Goal: Transaction & Acquisition: Purchase product/service

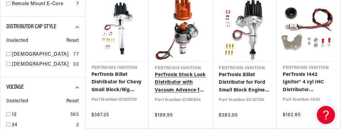
scroll to position [0, 183]
click at [177, 88] on link "PerTronix Stock Look Distributor with Vacuum Advance for Volkswagen Type 1 Engi…" at bounding box center [181, 83] width 52 height 23
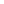
scroll to position [0, 23]
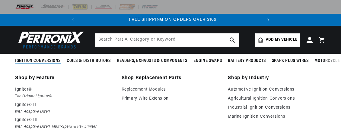
scroll to position [0, 183]
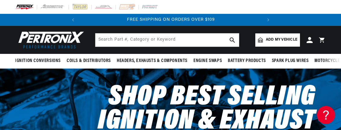
click at [277, 36] on link "Add my vehicle" at bounding box center [277, 40] width 45 height 13
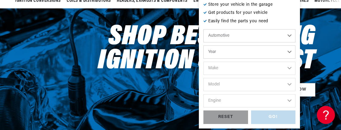
scroll to position [0, 0]
click at [289, 36] on select "Automotive Agricultural Industrial Marine Motorcycle" at bounding box center [249, 35] width 92 height 13
click at [290, 51] on select "Year 2026 2025 2024 2023 2022 2021 2020 2019 2018 2017 2016 2015 2014 2013 2012…" at bounding box center [249, 52] width 92 height 13
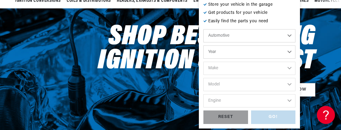
select select "1950"
click at [203, 46] on select "Year 2026 2025 2024 2023 2022 2021 2020 2019 2018 2017 2016 2015 2014 2013 2012…" at bounding box center [249, 52] width 92 height 13
select select "1950"
click at [290, 67] on select "Make Aston Martin Austin Cadillac Chevrolet Chrysler Citroen Crosley DeSoto For…" at bounding box center [249, 68] width 92 height 13
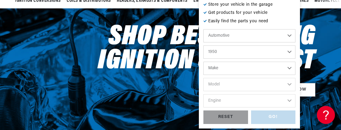
select select "Ford"
click at [203, 62] on select "Make Aston Martin Austin Cadillac Chevrolet Chrysler Citroen Crosley DeSoto For…" at bounding box center [249, 68] width 92 height 13
select select "Ford"
click at [289, 85] on select "Model Country Sedan Country Squire Crestline Custom Deluxe F-1 Ranch Wagon" at bounding box center [249, 84] width 92 height 13
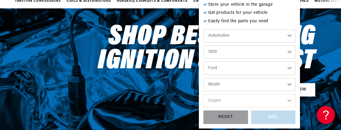
select select "Deluxe"
click at [203, 78] on select "Model Country Sedan Country Squire Crestline Custom Deluxe F-1 Ranch Wagon" at bounding box center [249, 84] width 92 height 13
select select "Deluxe"
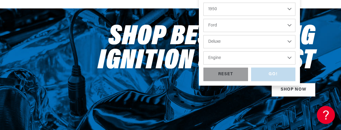
scroll to position [91, 0]
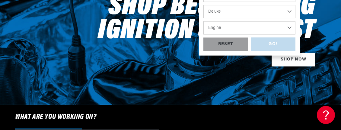
click at [289, 26] on select "Engine 3.7L 3.9L" at bounding box center [249, 27] width 92 height 13
select select "3.9L"
click at [203, 21] on select "Engine 3.7L 3.9L" at bounding box center [249, 27] width 92 height 13
select select "3.9L"
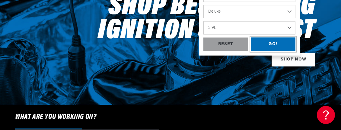
click at [270, 42] on div "GO!" at bounding box center [273, 45] width 45 height 14
select select "1950"
select select "Ford"
select select "Deluxe"
select select "3.9L"
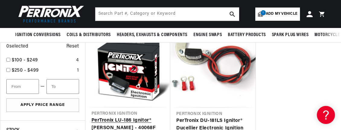
scroll to position [242, 0]
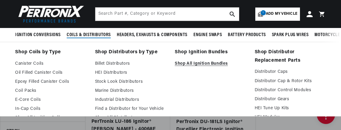
click at [85, 32] on span "Coils & Distributors" at bounding box center [89, 35] width 44 height 6
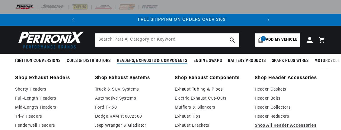
scroll to position [0, 183]
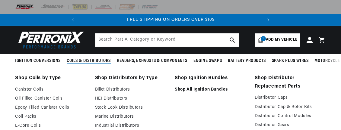
click at [197, 87] on li "Shop Ignition Bundles Shop All Ignition Bundles" at bounding box center [211, 116] width 72 height 84
click at [196, 89] on link "Shop All Ignition Bundles" at bounding box center [211, 89] width 72 height 7
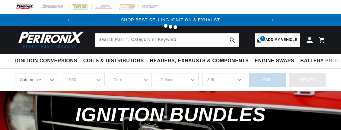
select select "1950"
select select "Ford"
select select "Deluxe"
select select "3.9L"
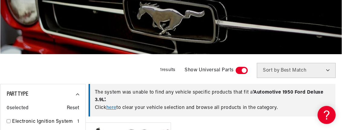
scroll to position [151, 0]
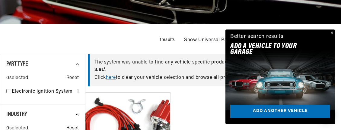
click at [332, 33] on button "Close" at bounding box center [331, 33] width 7 height 7
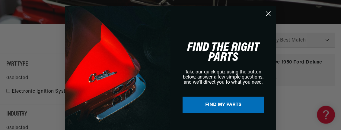
scroll to position [0, 183]
click at [269, 14] on circle "Close dialog" at bounding box center [269, 14] width 10 height 10
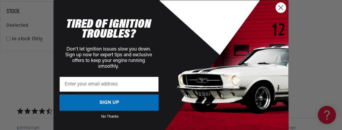
click at [280, 5] on circle "Close dialog" at bounding box center [281, 8] width 10 height 10
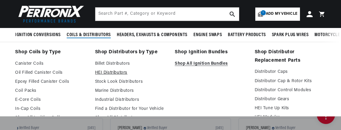
click at [112, 75] on link "HEI Distributors" at bounding box center [131, 72] width 72 height 7
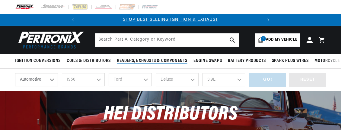
select select "1950"
select select "Ford"
select select "Deluxe"
select select "3.9L"
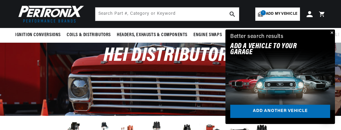
scroll to position [30, 0]
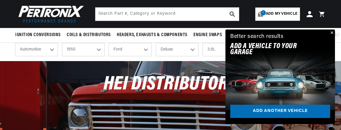
click at [333, 31] on button "Close" at bounding box center [331, 33] width 7 height 7
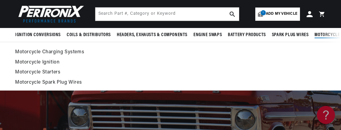
scroll to position [0, 183]
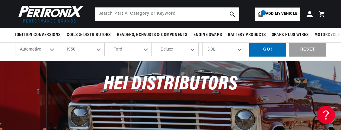
click at [272, 11] on span "Add my vehicle" at bounding box center [281, 14] width 31 height 6
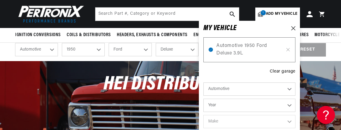
scroll to position [0, 0]
click at [277, 11] on link "1 Add my vehicle" at bounding box center [277, 14] width 45 height 13
click at [334, 11] on header "Ignition Conversions Back Ignition Conversions Shop by Feature" at bounding box center [170, 14] width 341 height 28
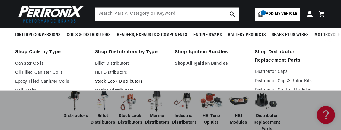
click at [141, 81] on link "Stock Look Distributors" at bounding box center [131, 81] width 72 height 7
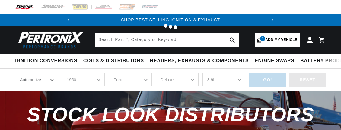
select select "1950"
select select "Ford"
select select "Deluxe"
select select "3.9L"
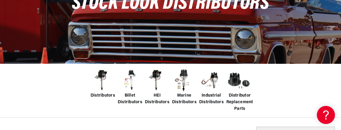
scroll to position [121, 0]
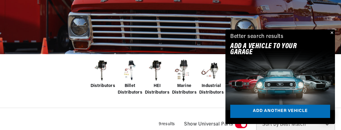
click at [157, 62] on img at bounding box center [157, 71] width 24 height 24
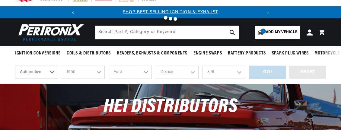
select select "1950"
select select "Ford"
select select "Deluxe"
select select "3.9L"
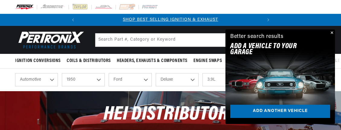
click at [332, 31] on button "Close" at bounding box center [331, 33] width 7 height 7
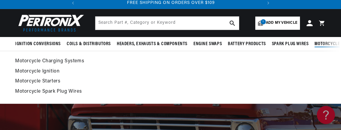
scroll to position [30, 0]
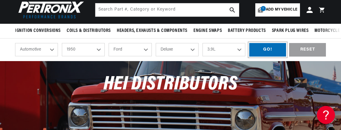
click at [270, 46] on div "GO!" at bounding box center [267, 50] width 37 height 14
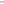
scroll to position [0, 37]
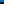
scroll to position [0, 23]
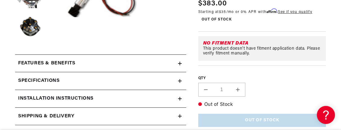
click at [128, 62] on div "Features & Benefits" at bounding box center [96, 64] width 163 height 8
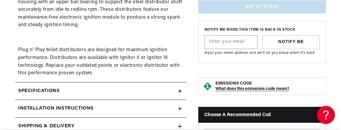
scroll to position [423, 0]
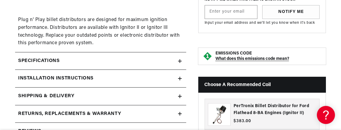
click at [132, 75] on div "Installation instructions" at bounding box center [96, 79] width 163 height 8
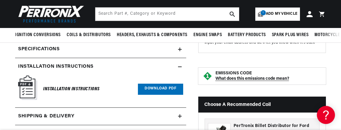
scroll to position [392, 0]
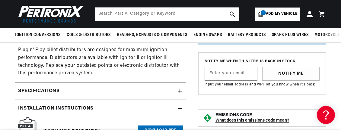
click at [112, 88] on div "Specifications" at bounding box center [96, 92] width 163 height 8
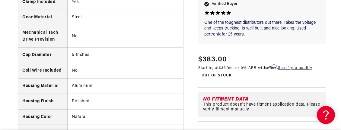
scroll to position [755, 0]
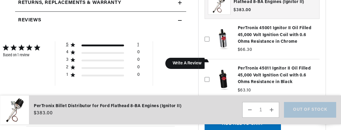
click at [107, 45] on div "5 star by 1 reviews" at bounding box center [103, 46] width 43 height 2
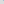
scroll to position [0, 23]
